Goal: Information Seeking & Learning: Check status

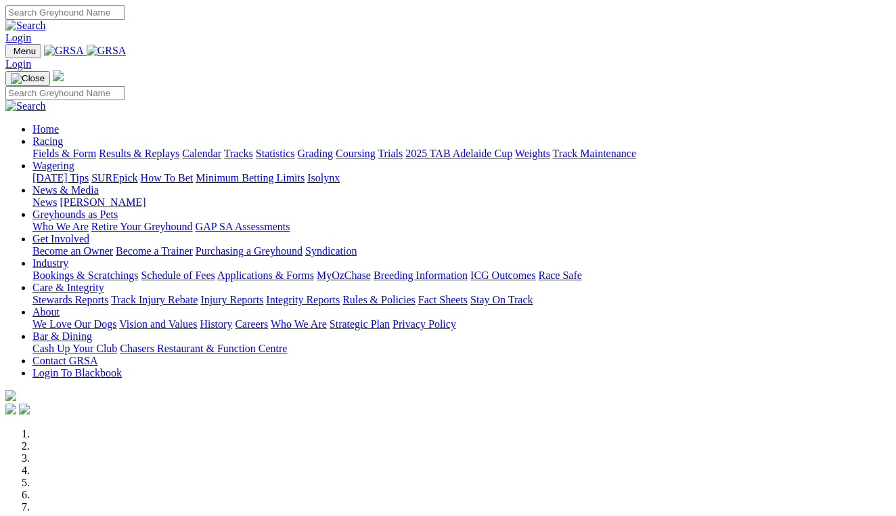
scroll to position [545, 0]
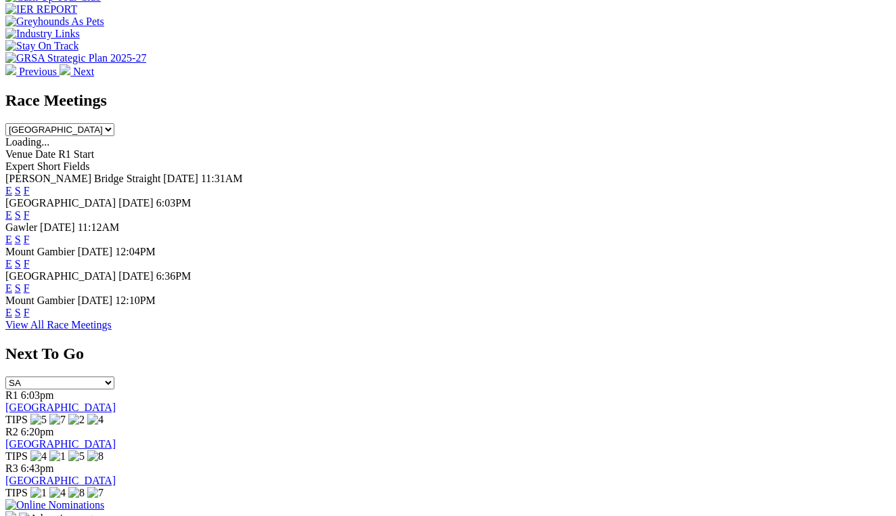
click at [30, 307] on link "F" at bounding box center [27, 313] width 6 height 12
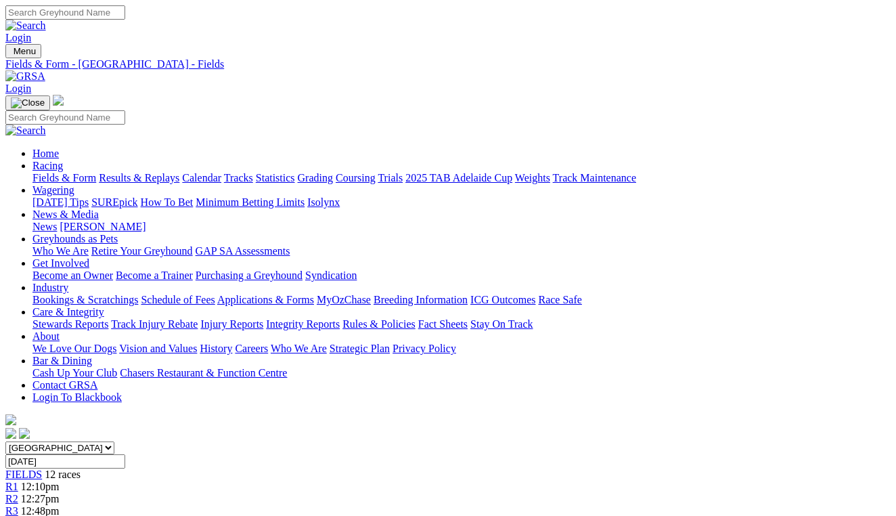
scroll to position [0, 3]
click at [340, 318] on link "Integrity Reports" at bounding box center [303, 324] width 74 height 12
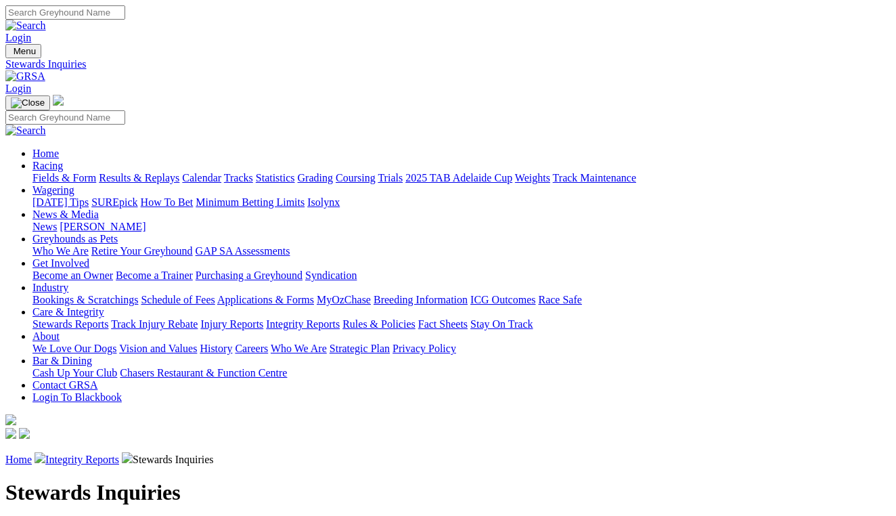
click at [108, 318] on link "Stewards Reports" at bounding box center [70, 324] width 76 height 12
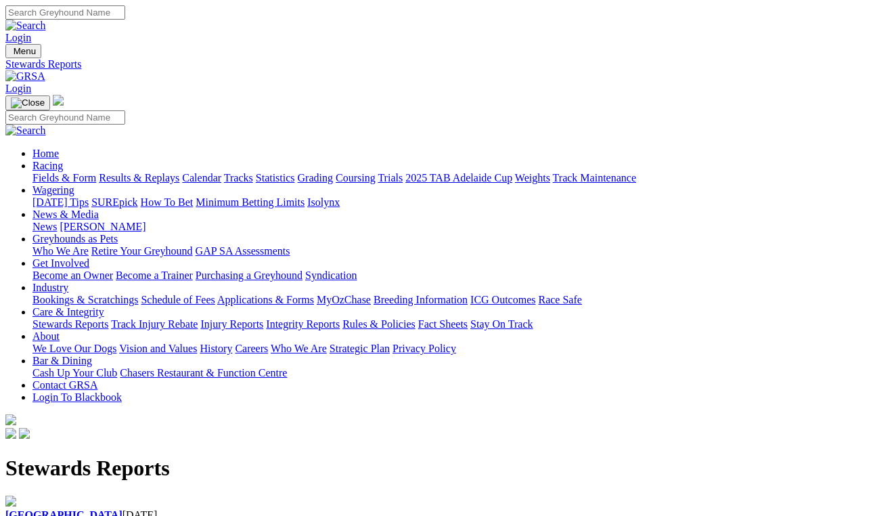
click at [89, 509] on b "Angle Park" at bounding box center [63, 515] width 117 height 12
click at [63, 160] on link "Racing" at bounding box center [47, 166] width 30 height 12
click at [167, 172] on link "Results & Replays" at bounding box center [139, 178] width 81 height 12
